Goal: Check status: Check status

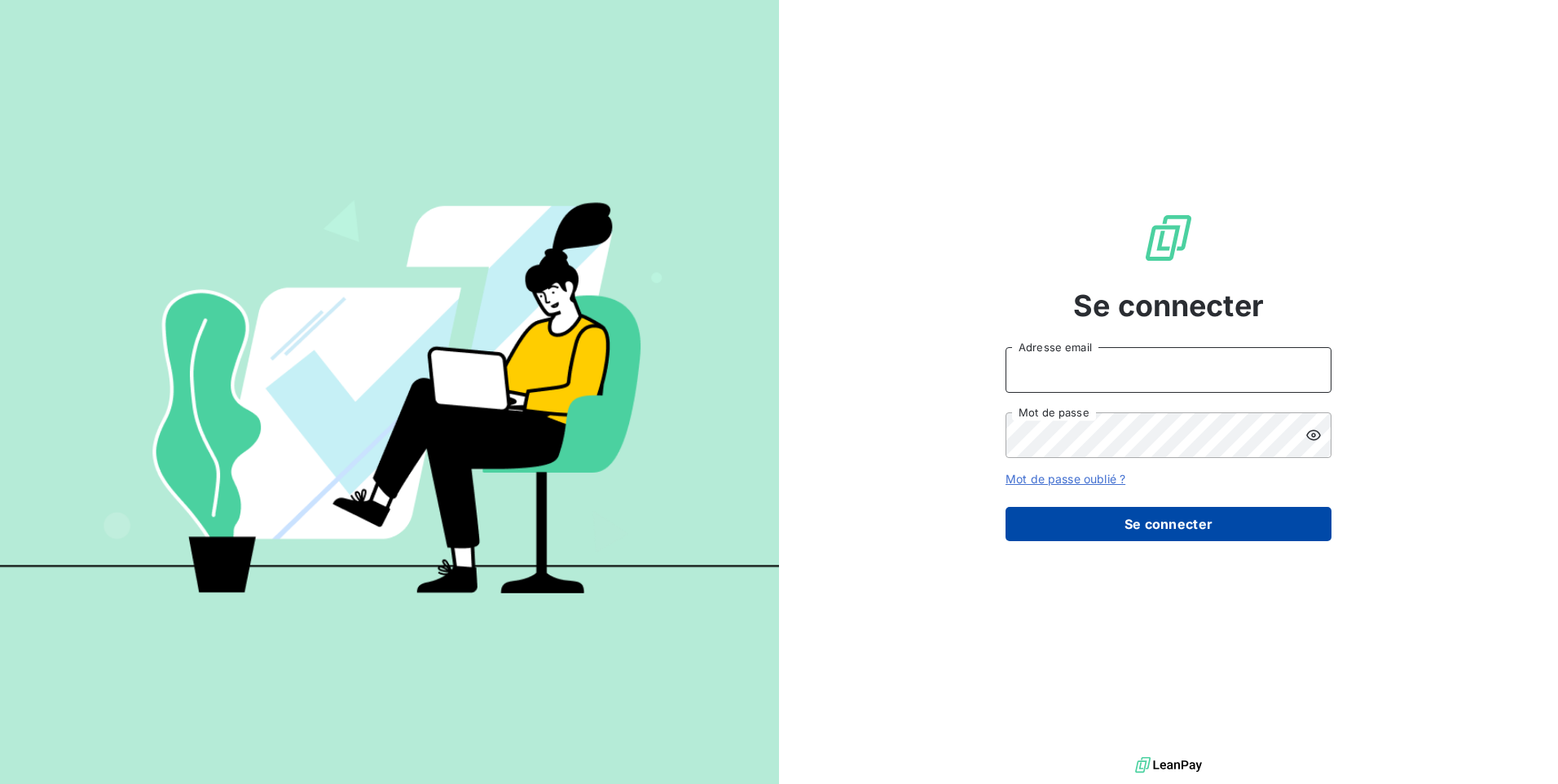
type input "[EMAIL_ADDRESS][DOMAIN_NAME]"
click at [1175, 522] on button "Se connecter" at bounding box center [1168, 524] width 326 height 34
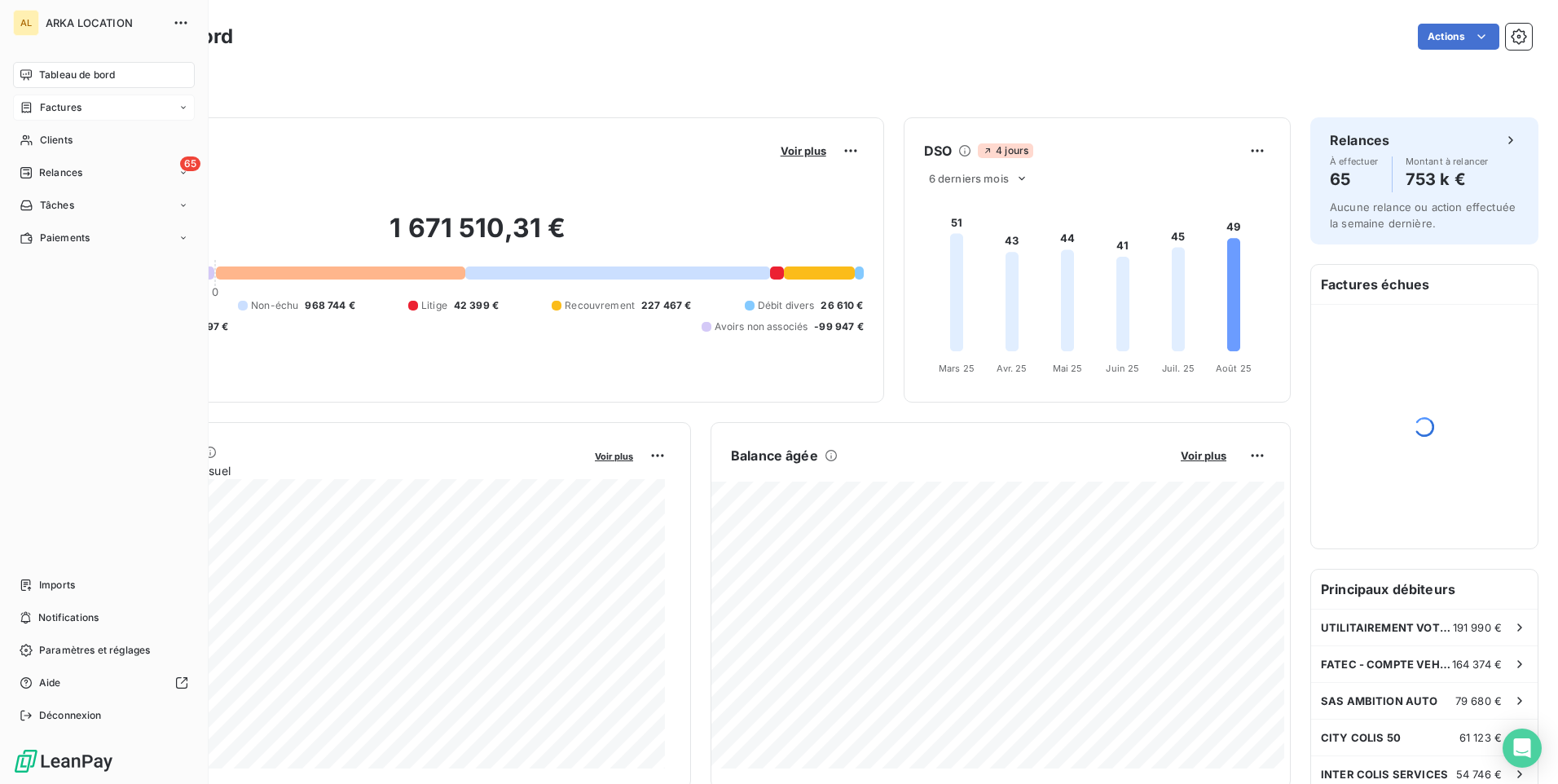
click at [59, 110] on span "Factures" at bounding box center [60, 107] width 42 height 14
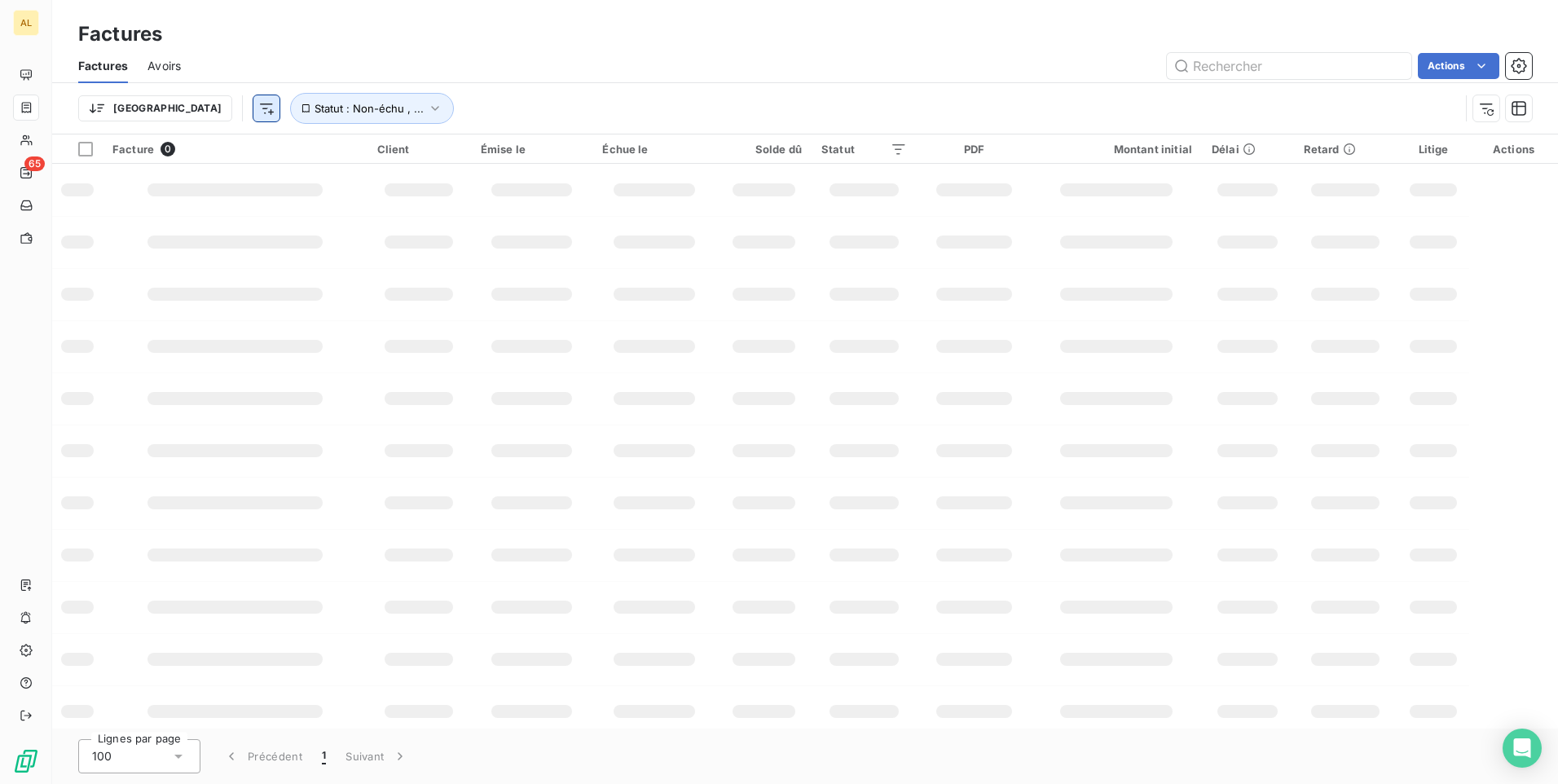
click at [186, 108] on html "AL 65 Factures Factures Avoirs Actions Trier Statut : Non-échu , ... Facture 0 …" at bounding box center [779, 392] width 1558 height 784
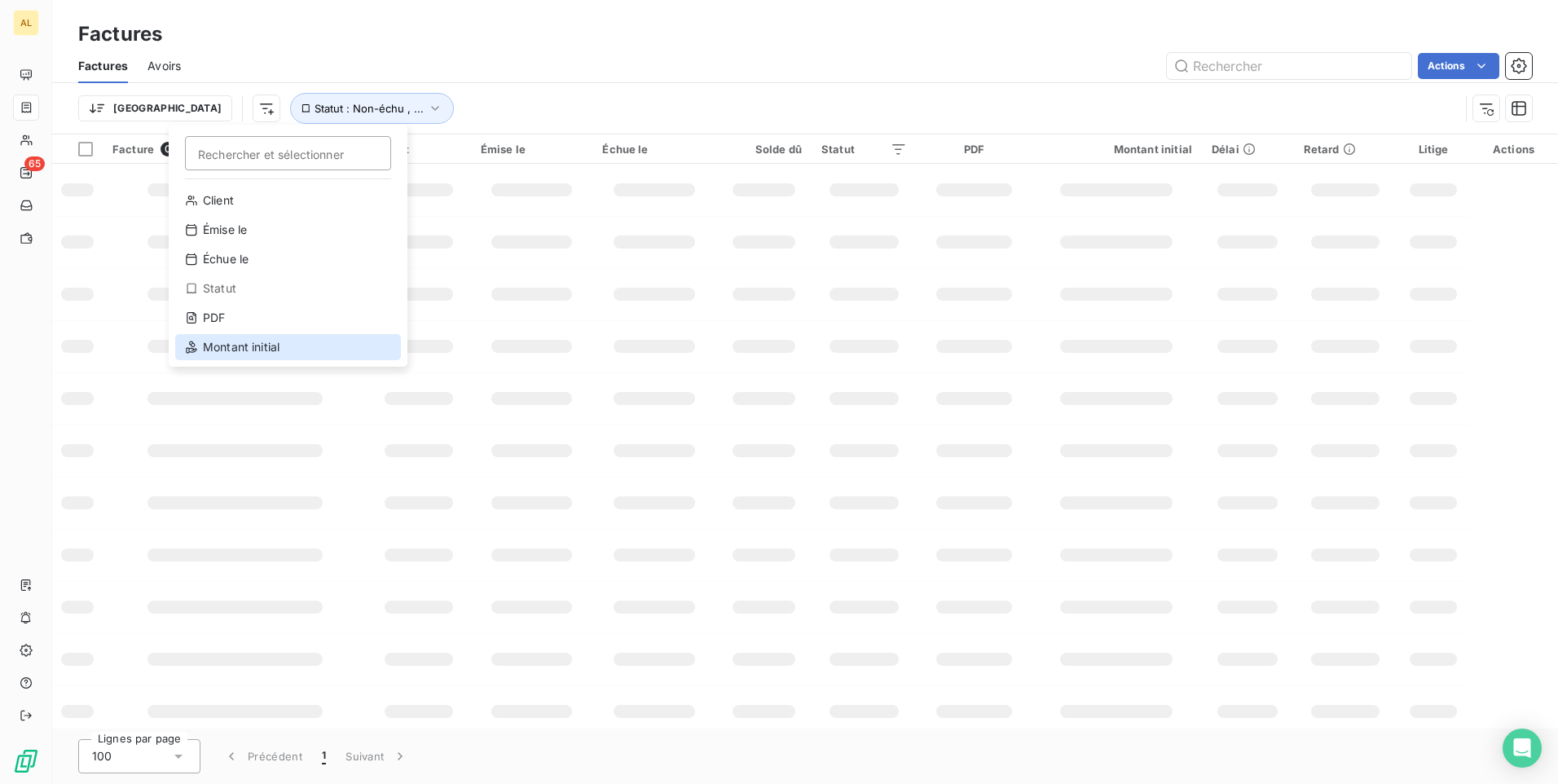
click at [242, 359] on div "Montant initial" at bounding box center [288, 346] width 226 height 26
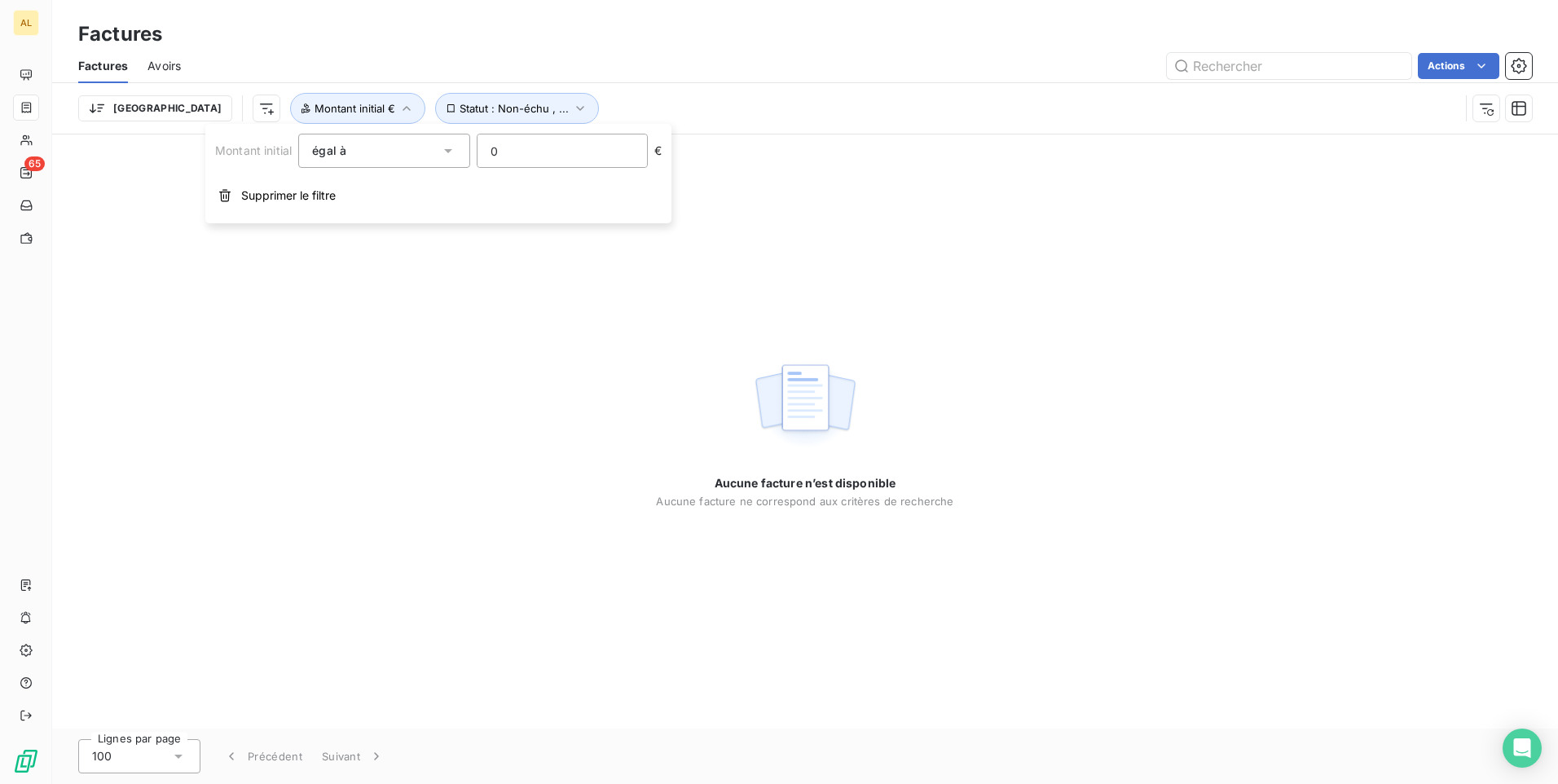
click at [242, 350] on div "Aucune facture n’est disponible Aucune facture ne correspond aux critères de re…" at bounding box center [805, 432] width 1506 height 594
click at [314, 103] on span "Montant initial €" at bounding box center [354, 108] width 81 height 13
click at [538, 146] on input "0" at bounding box center [562, 151] width 169 height 32
drag, startPoint x: 538, startPoint y: 146, endPoint x: 411, endPoint y: 143, distance: 127.0
click at [411, 143] on div "Montant initial égal à eq 0 €" at bounding box center [438, 151] width 447 height 34
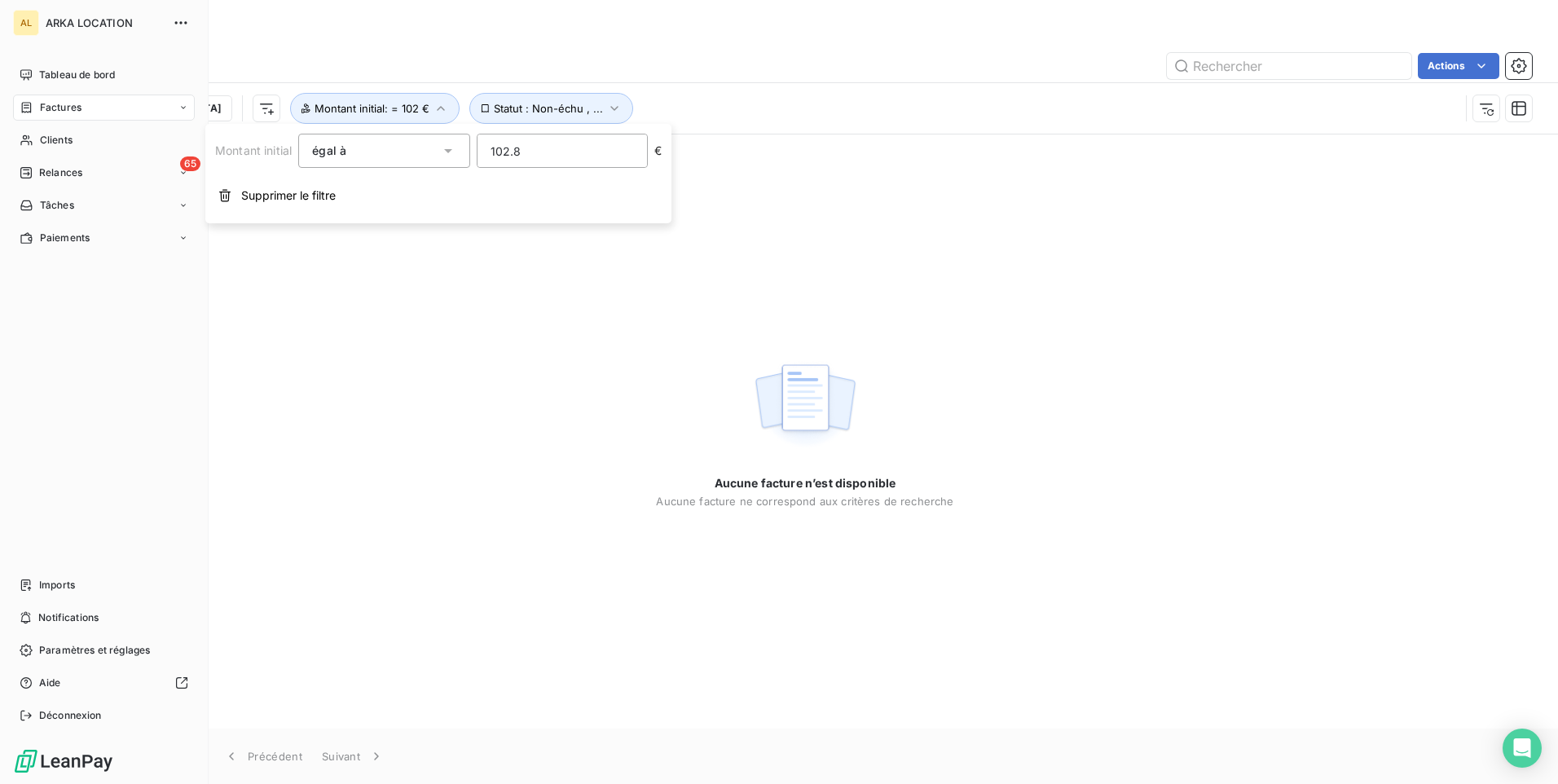
type input "102.88"
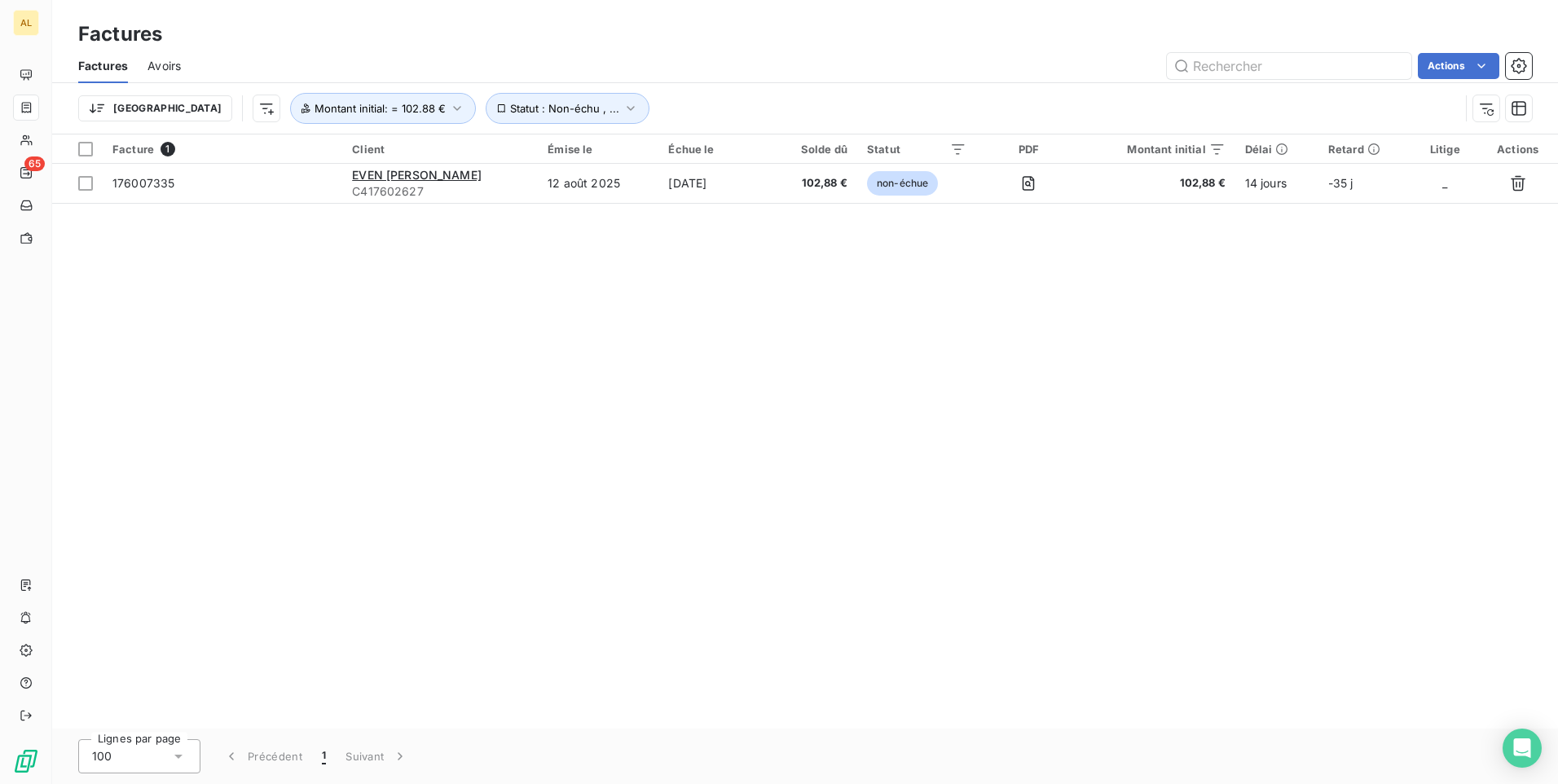
click at [759, 102] on div "Trier Statut : Non-échu , ... Montant initial : = 102.88 €" at bounding box center [769, 108] width 1381 height 31
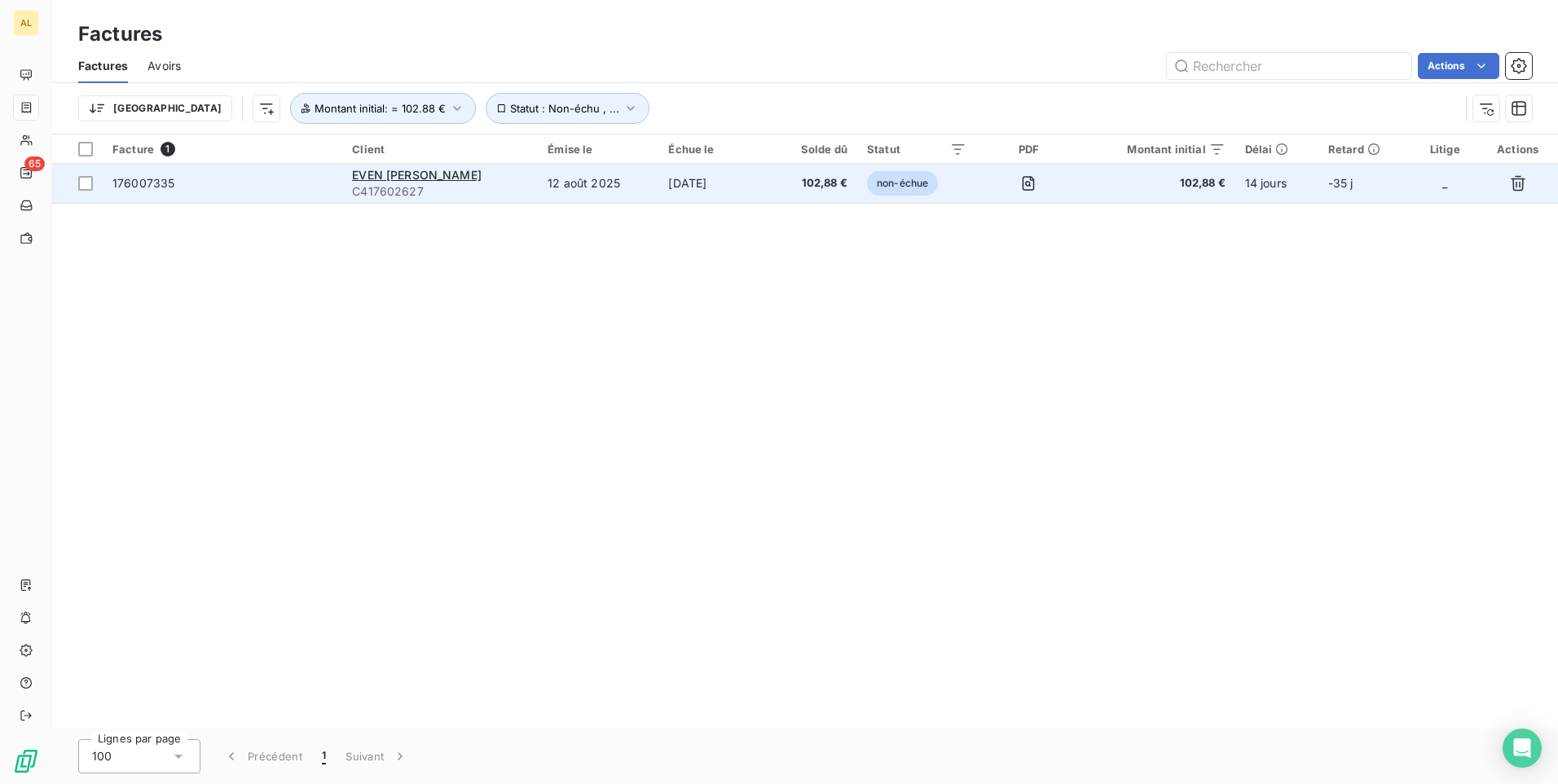
click at [386, 192] on span "C417602627" at bounding box center [440, 191] width 176 height 16
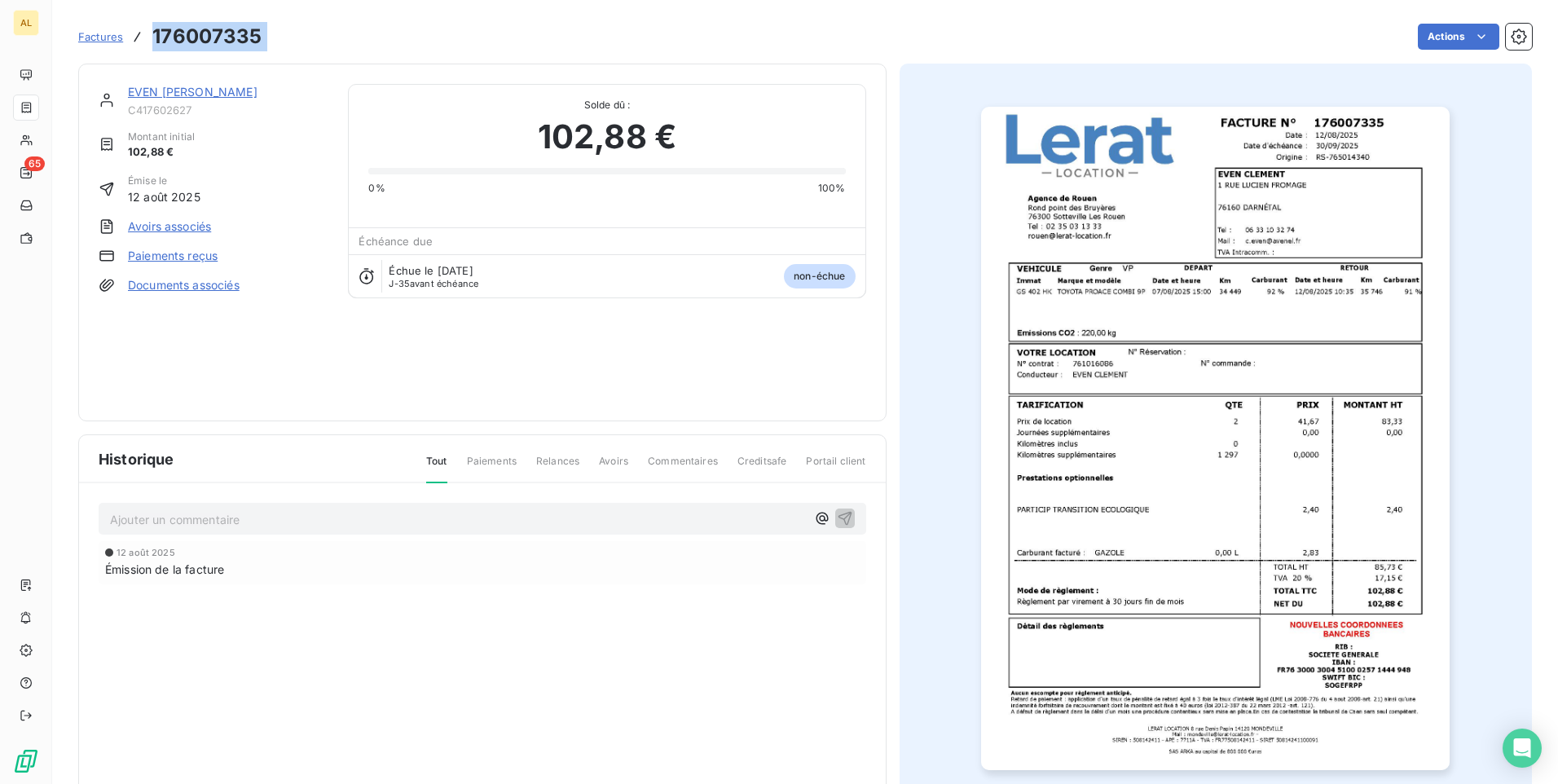
drag, startPoint x: 152, startPoint y: 35, endPoint x: 310, endPoint y: 30, distance: 158.1
click at [310, 30] on div "Factures 176007335 Actions" at bounding box center [805, 37] width 1454 height 34
drag, startPoint x: 310, startPoint y: 30, endPoint x: 225, endPoint y: 29, distance: 85.0
copy section "176007335 Actions"
